Goal: Task Accomplishment & Management: Complete application form

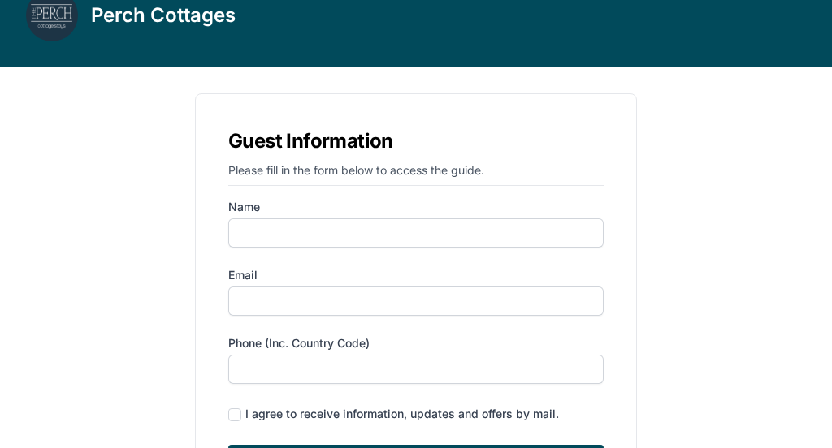
scroll to position [150, 0]
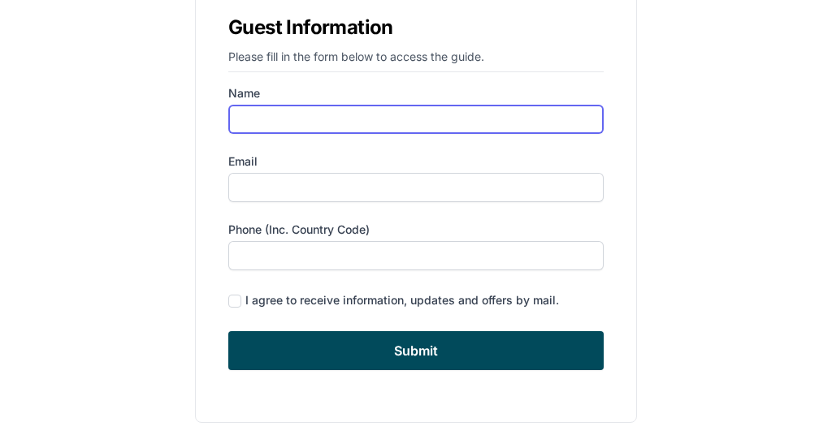
click at [335, 117] on input "Name" at bounding box center [415, 119] width 375 height 29
type input "[PERSON_NAME]"
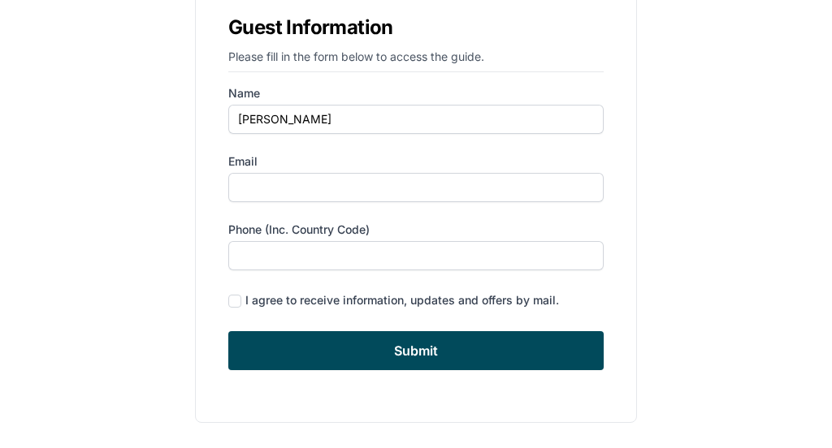
type input "[EMAIL_ADDRESS][PERSON_NAME][DOMAIN_NAME]"
type input "6462635747"
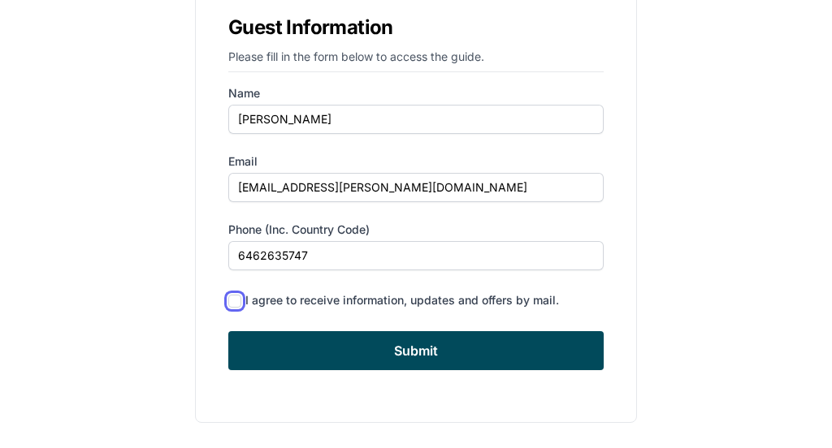
click at [236, 300] on input "checkbox" at bounding box center [234, 301] width 13 height 13
checkbox input "true"
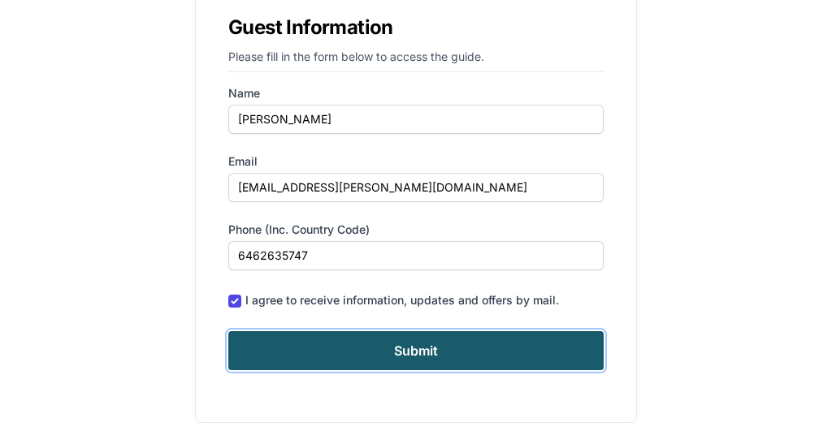
click at [345, 355] on input "Submit" at bounding box center [415, 350] width 375 height 39
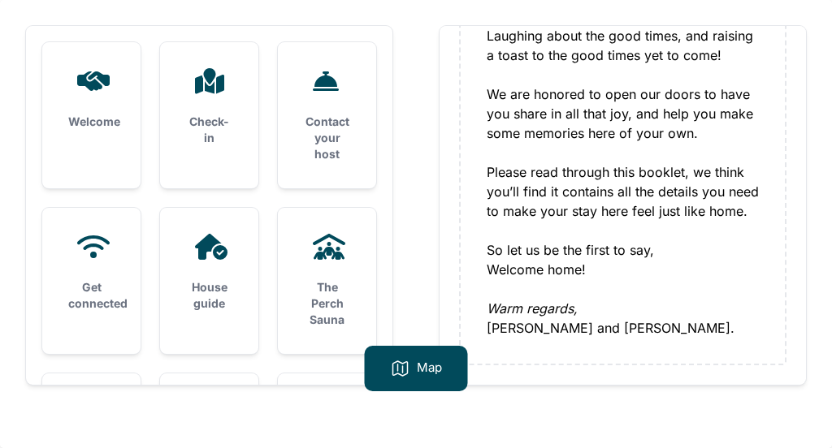
scroll to position [64, 0]
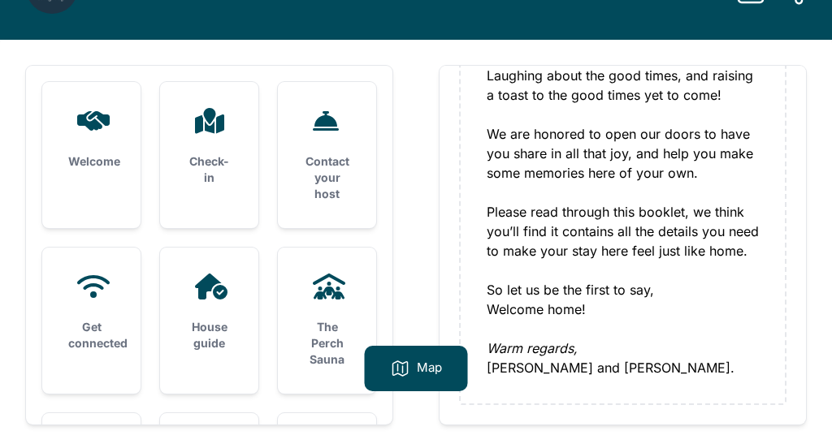
click at [98, 161] on h3 "Welcome" at bounding box center [91, 162] width 46 height 16
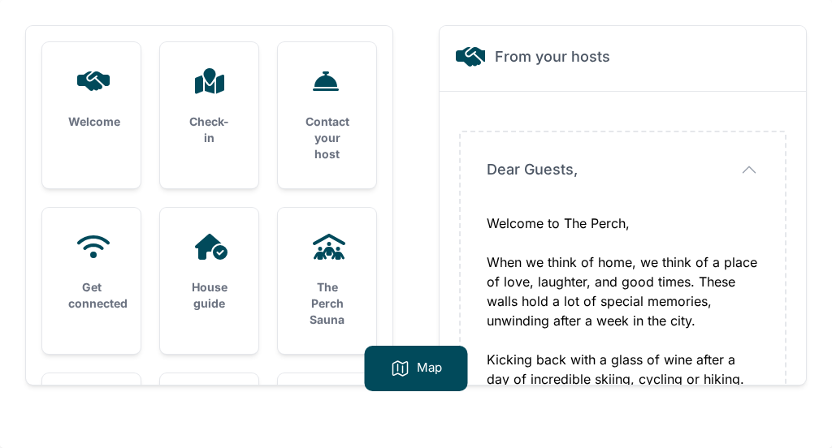
scroll to position [363, 0]
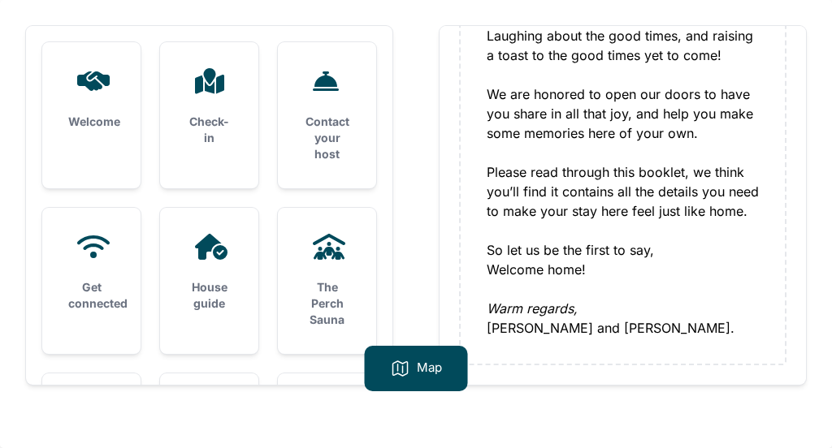
click at [196, 133] on h3 "Check-in" at bounding box center [209, 130] width 46 height 32
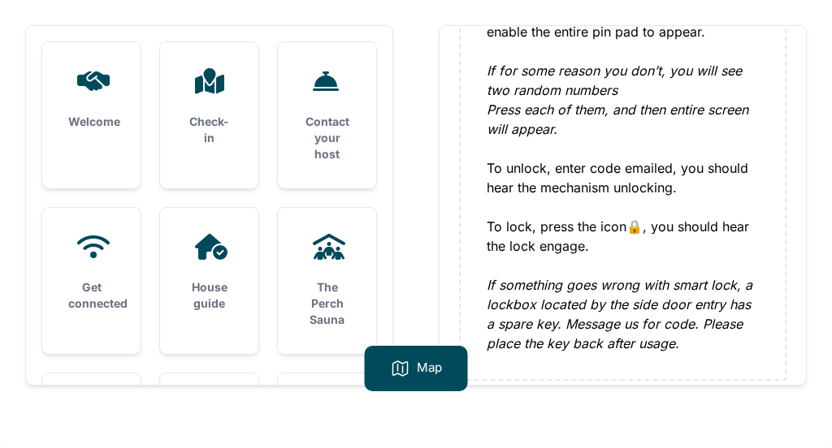
scroll to position [422, 0]
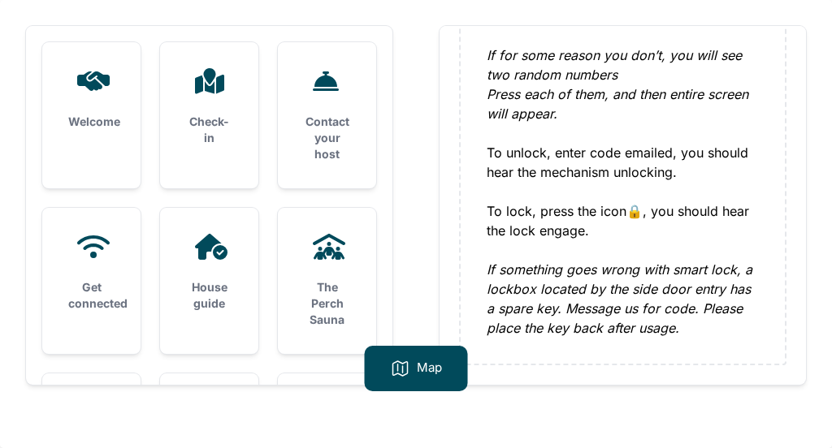
click at [309, 150] on h3 "Contact your host" at bounding box center [327, 138] width 46 height 49
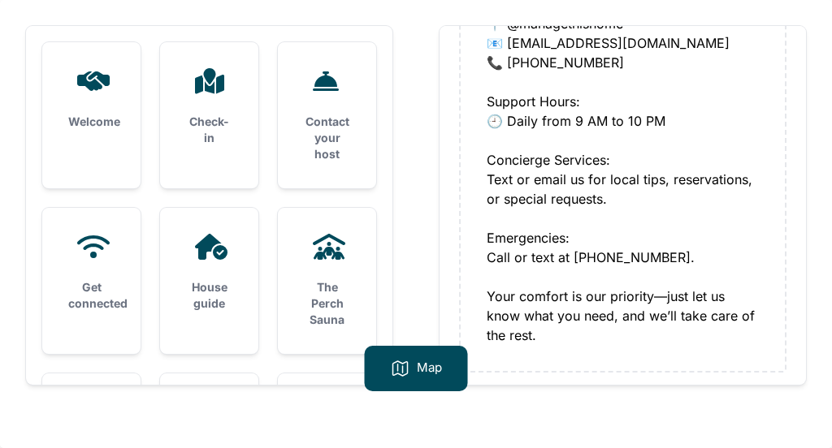
scroll to position [246, 0]
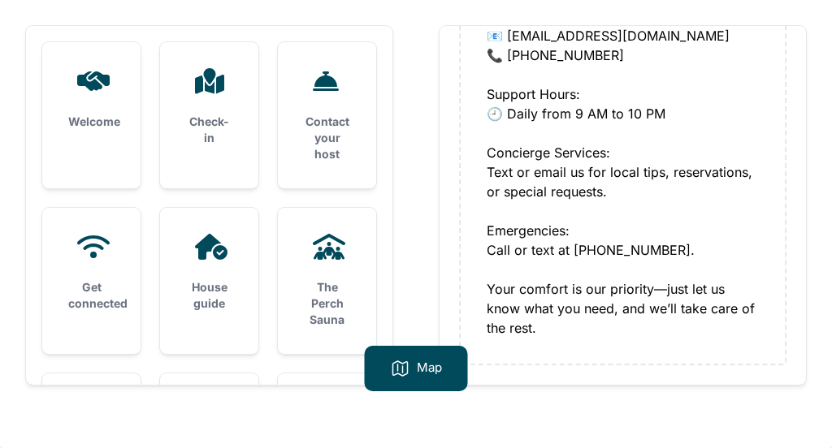
click at [78, 288] on h3 "Get connected" at bounding box center [91, 295] width 46 height 32
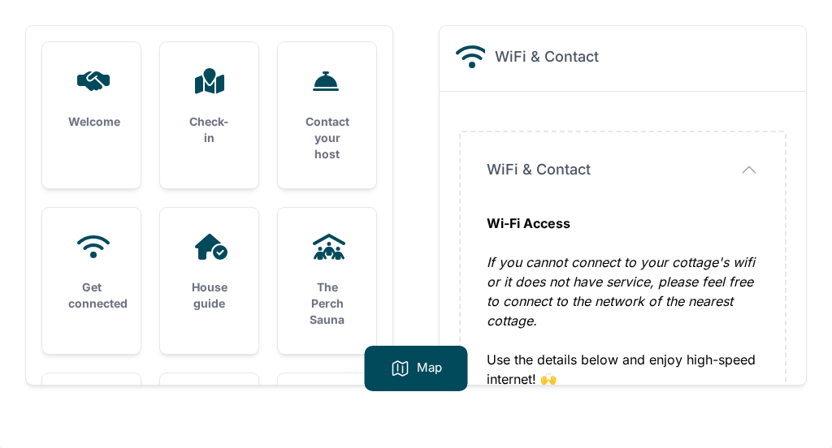
scroll to position [129, 0]
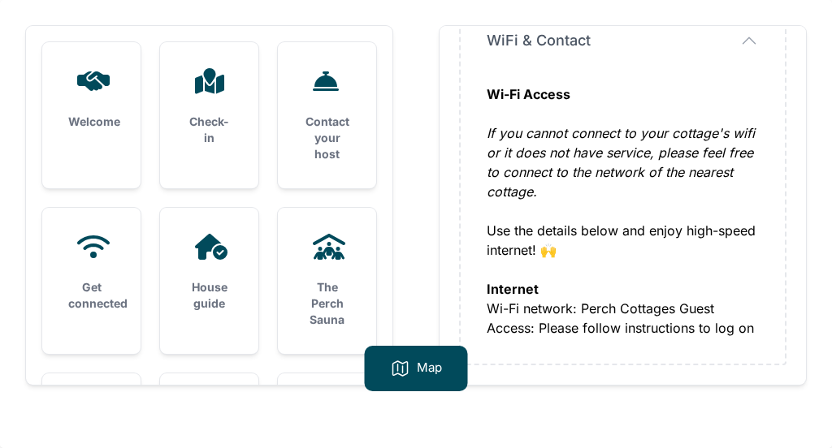
click at [196, 297] on h3 "House guide" at bounding box center [209, 295] width 46 height 32
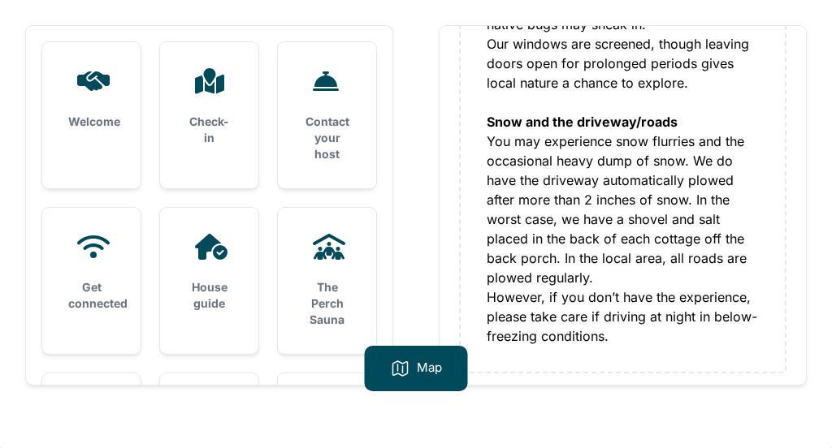
scroll to position [1084, 0]
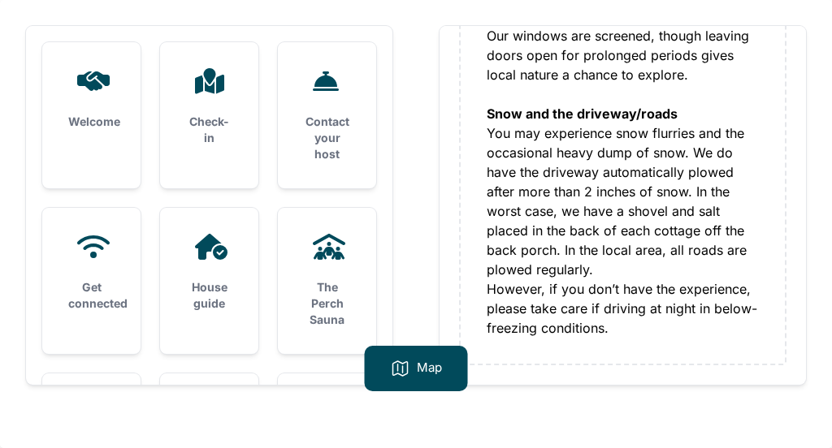
click at [331, 283] on h3 "The Perch Sauna" at bounding box center [327, 303] width 46 height 49
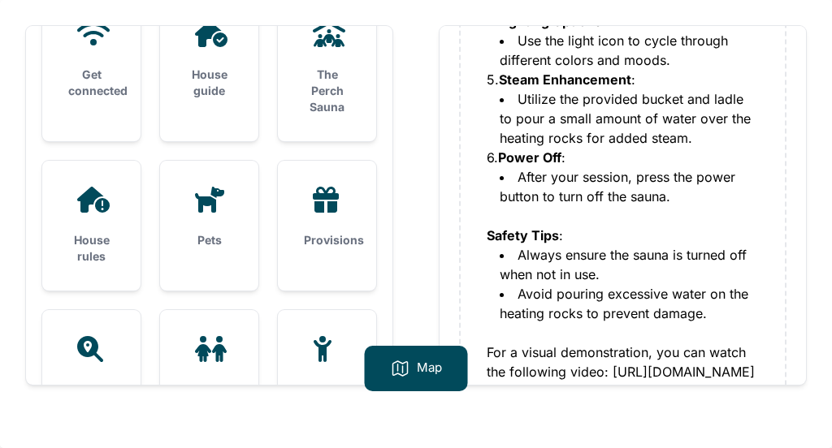
scroll to position [230, 0]
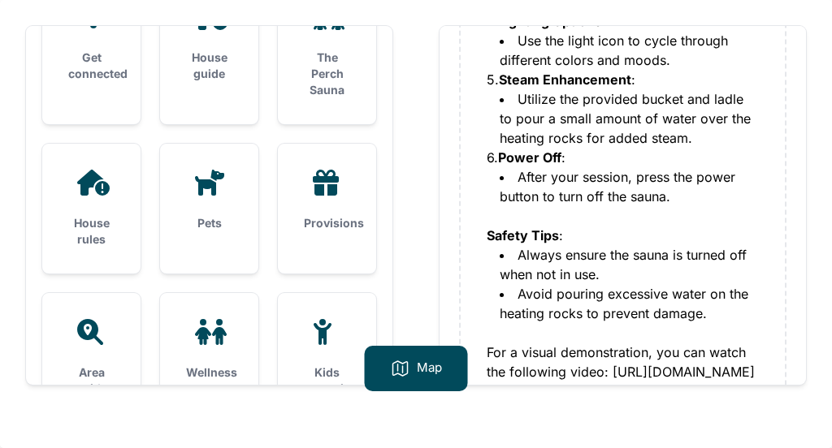
click at [89, 234] on h3 "House rules" at bounding box center [91, 231] width 46 height 32
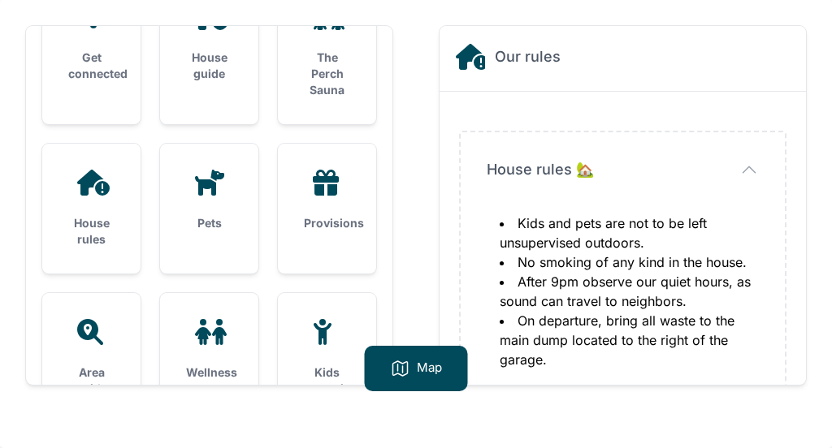
scroll to position [51, 0]
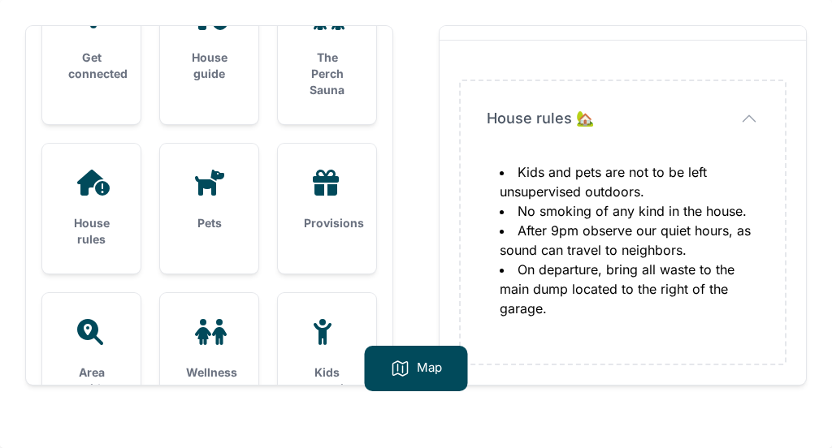
click at [343, 201] on div "Provisions" at bounding box center [327, 201] width 98 height 114
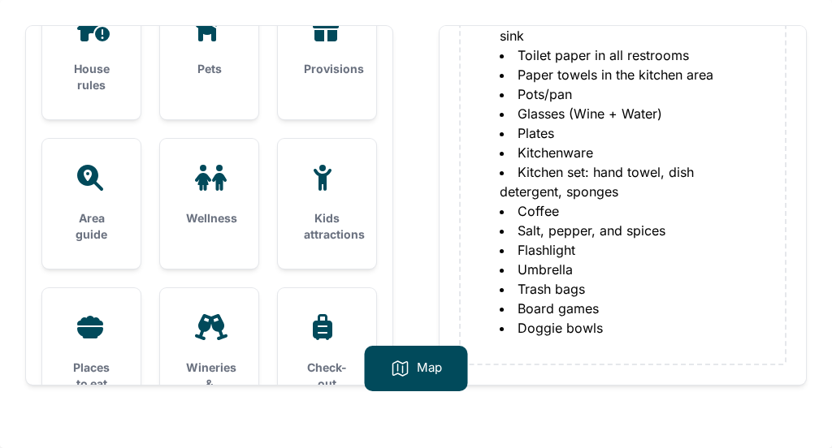
scroll to position [399, 0]
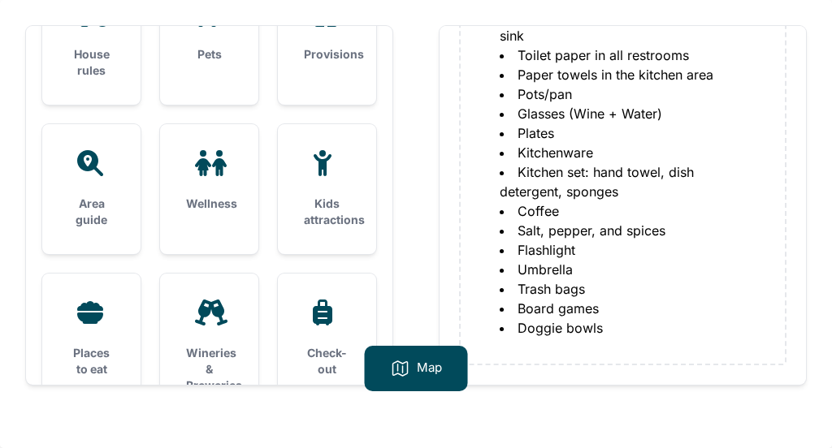
click at [86, 210] on h3 "Area guide" at bounding box center [91, 212] width 46 height 32
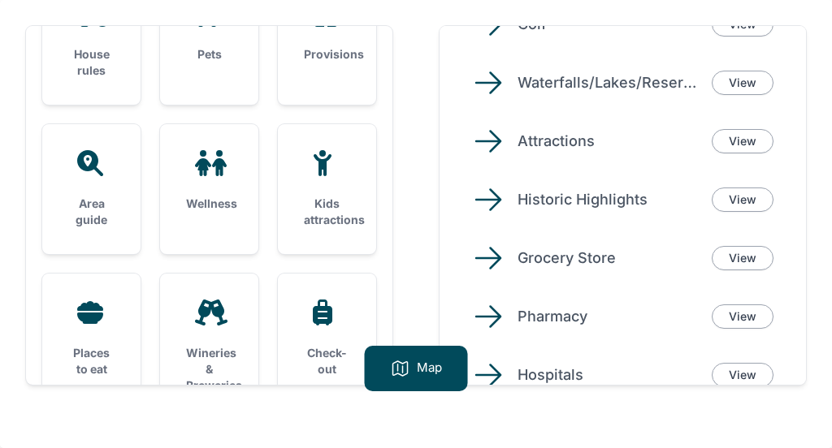
scroll to position [258, 0]
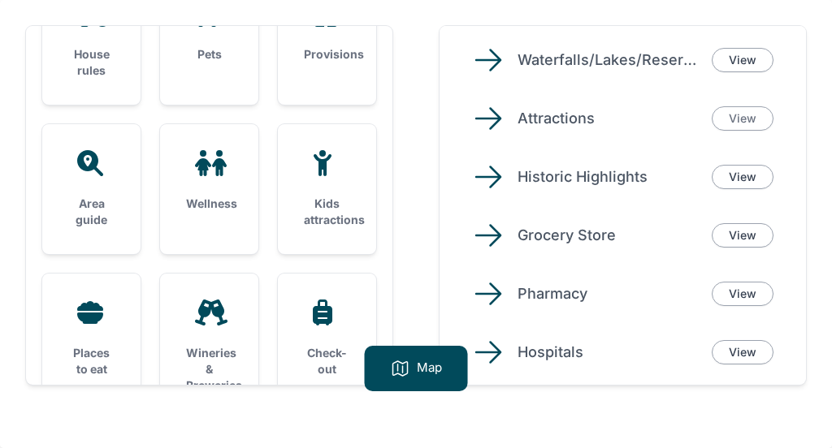
click at [746, 119] on link "View" at bounding box center [742, 118] width 62 height 24
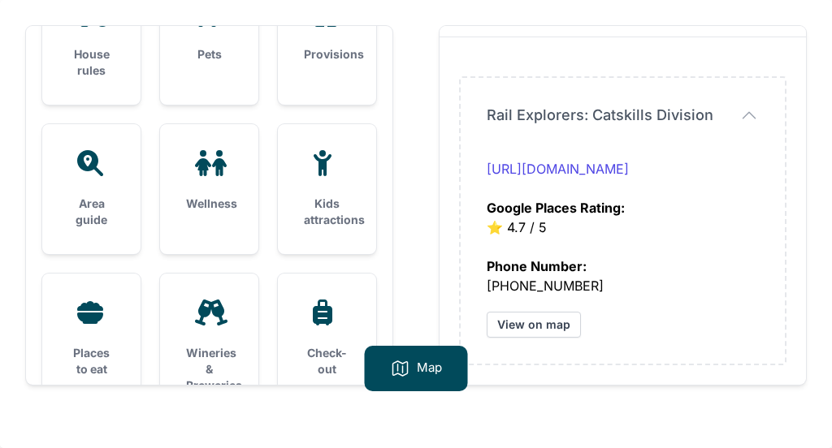
scroll to position [0, 0]
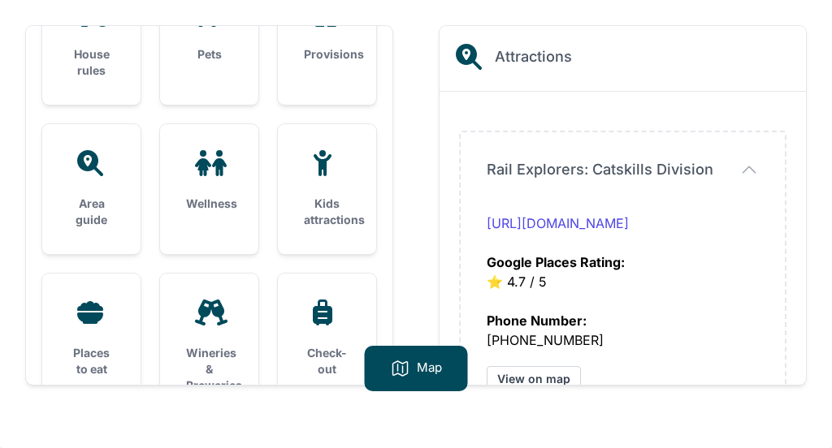
click at [89, 215] on h3 "Area guide" at bounding box center [91, 212] width 46 height 32
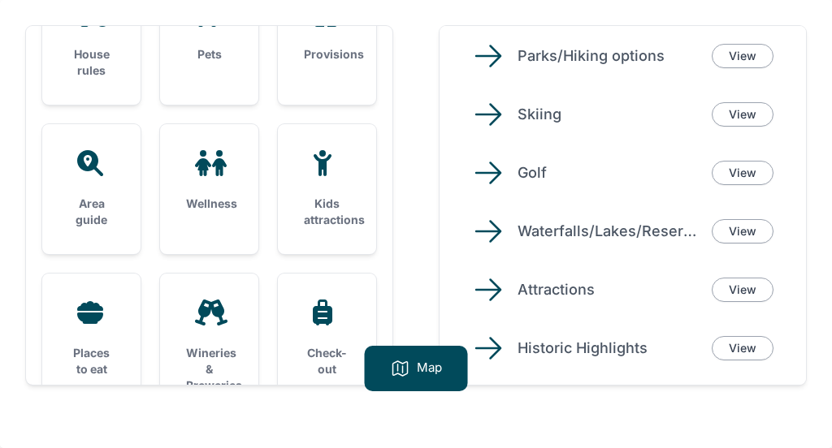
scroll to position [258, 0]
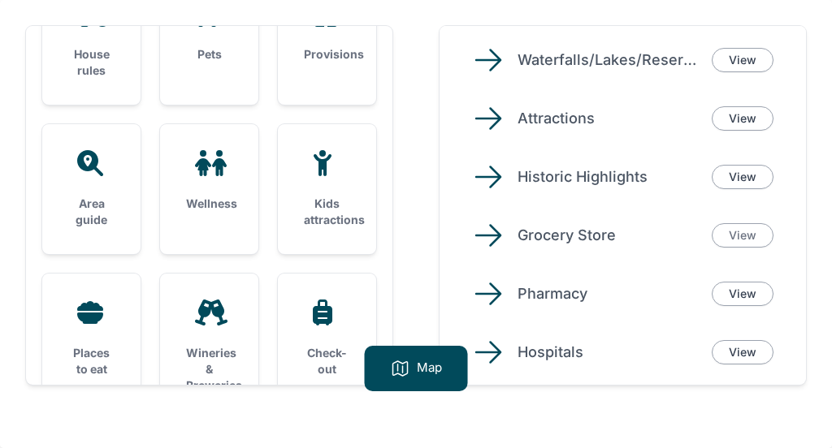
click at [732, 235] on link "View" at bounding box center [742, 235] width 62 height 24
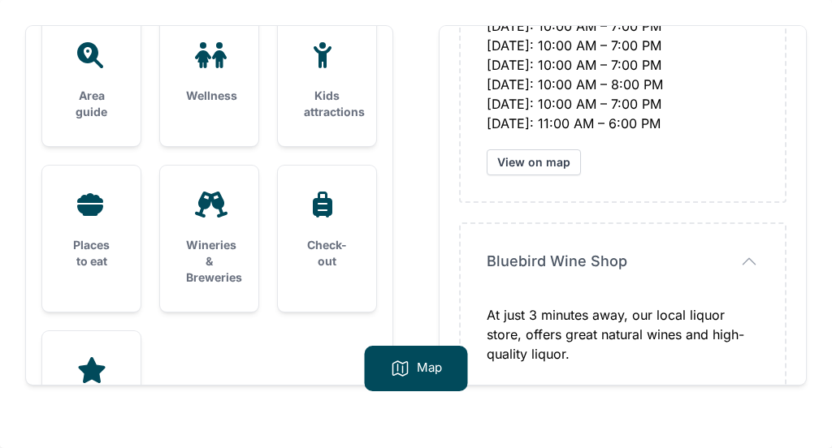
scroll to position [562, 0]
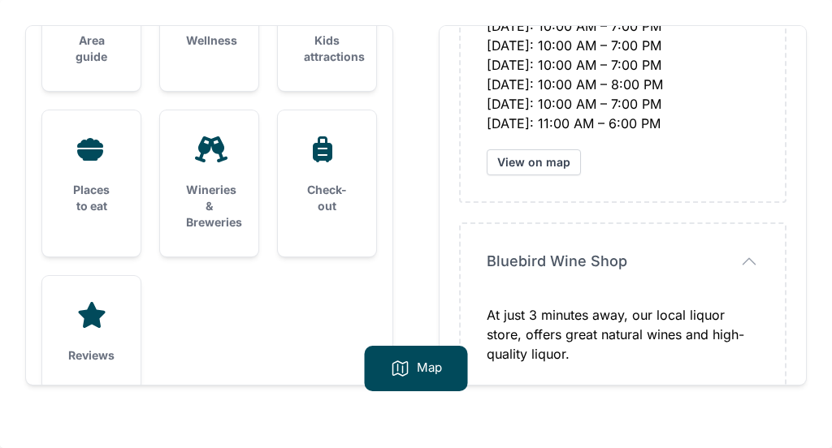
click at [96, 183] on h3 "Places to eat" at bounding box center [91, 198] width 46 height 32
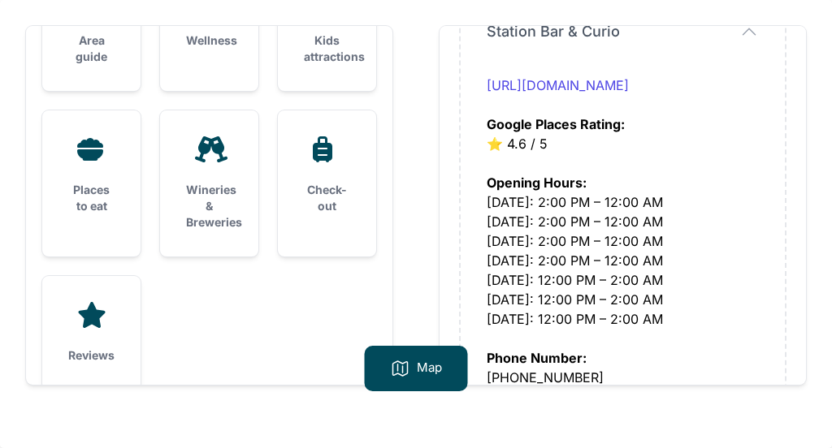
scroll to position [5886, 0]
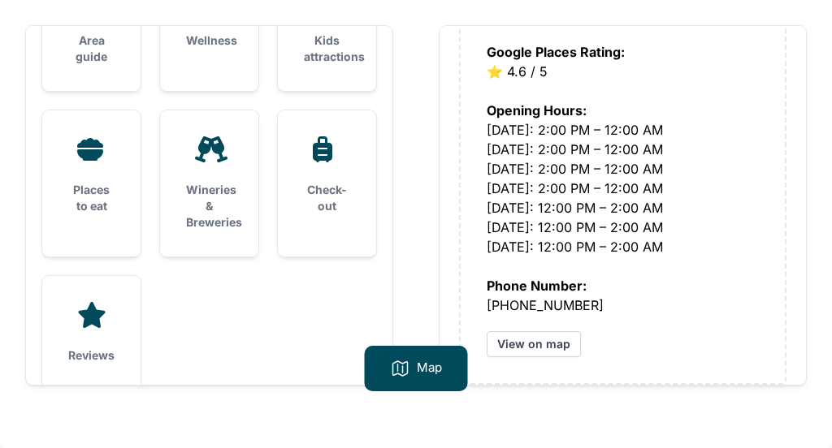
click at [212, 211] on h3 "Wineries & Breweries" at bounding box center [209, 206] width 46 height 49
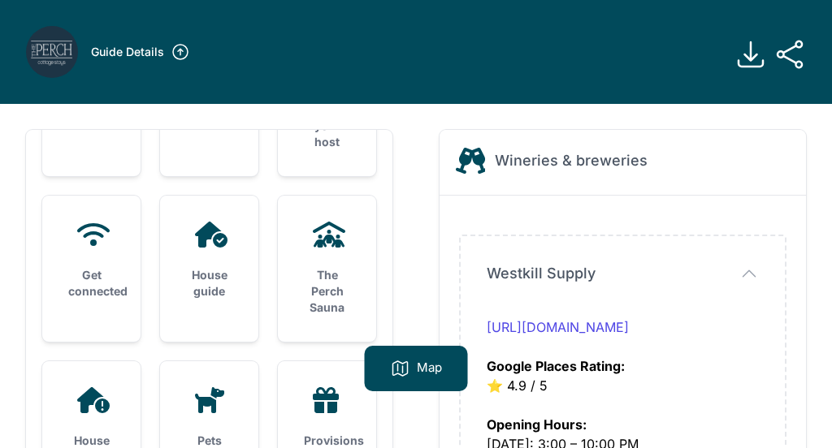
scroll to position [0, 0]
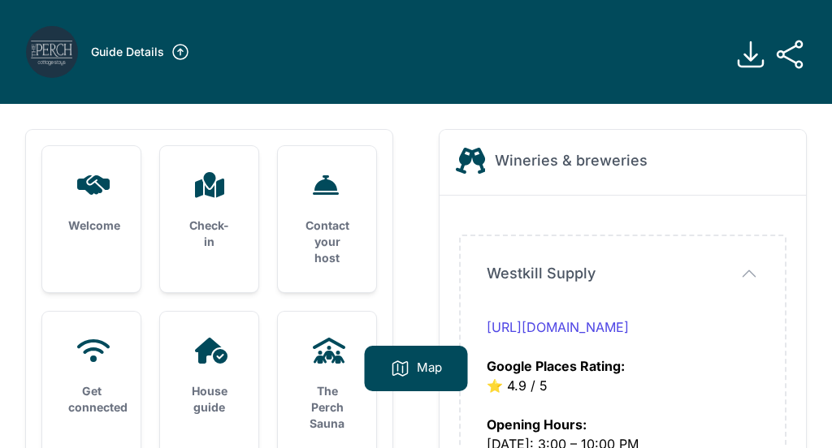
click at [419, 376] on p "Map" at bounding box center [429, 368] width 25 height 19
